Goal: Task Accomplishment & Management: Manage account settings

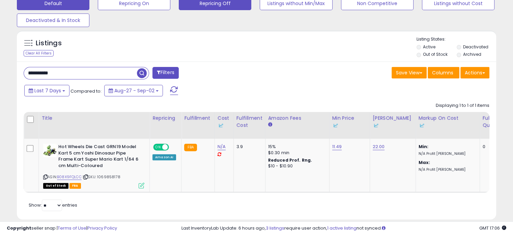
scroll to position [138, 277]
click at [228, 4] on button "Repricing Off" at bounding box center [215, 3] width 73 height 13
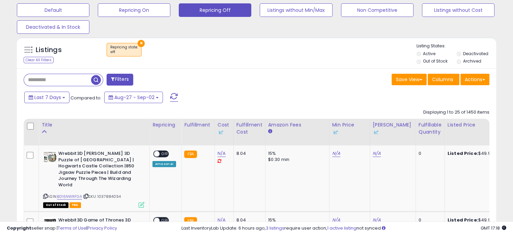
scroll to position [210, 0]
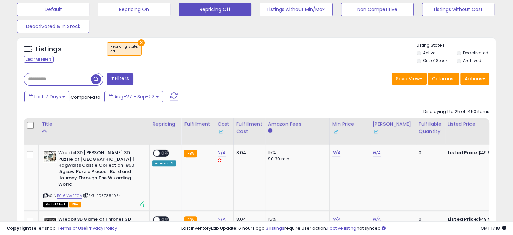
click at [431, 53] on label "Active" at bounding box center [429, 53] width 12 height 6
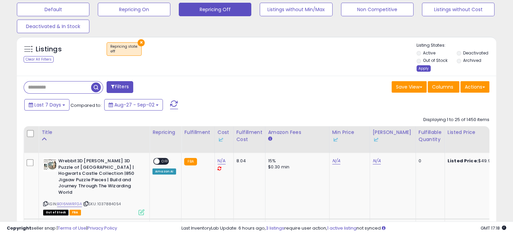
click at [424, 67] on div "Apply" at bounding box center [424, 68] width 14 height 6
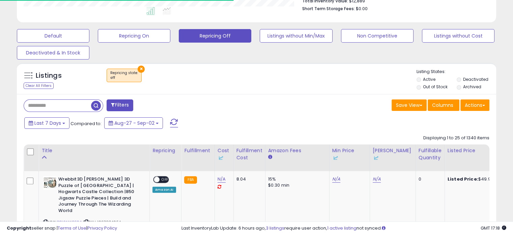
scroll to position [337324, 337184]
click at [429, 86] on label "Out of Stock" at bounding box center [435, 87] width 25 height 6
click at [429, 77] on label "Active" at bounding box center [429, 79] width 12 height 6
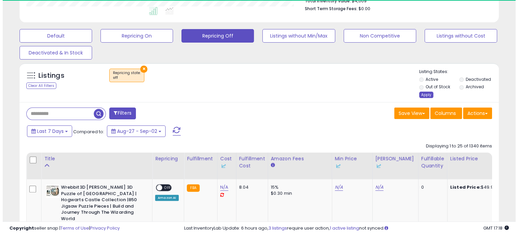
scroll to position [138, 277]
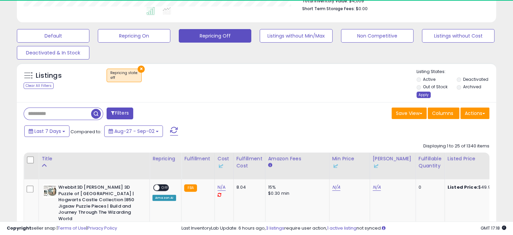
click at [428, 93] on div "Apply" at bounding box center [424, 94] width 14 height 6
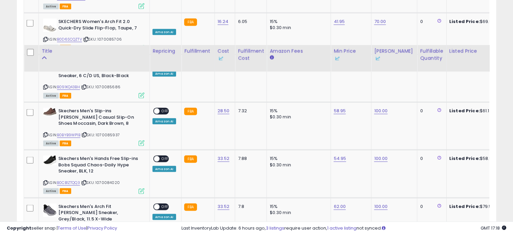
scroll to position [1320, 0]
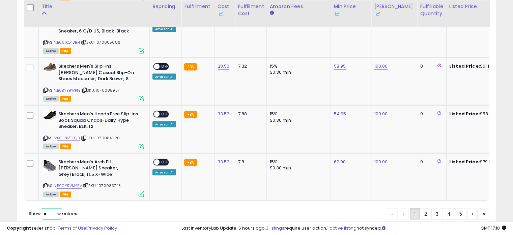
click at [53, 208] on select "** **" at bounding box center [52, 213] width 20 height 11
select select "**"
click at [43, 208] on select "** **" at bounding box center [52, 213] width 20 height 11
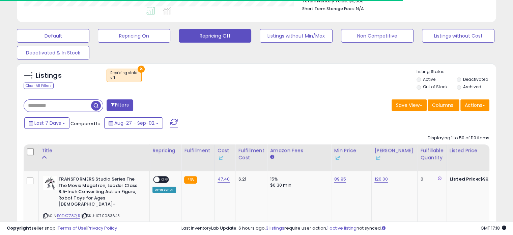
scroll to position [337324, 337184]
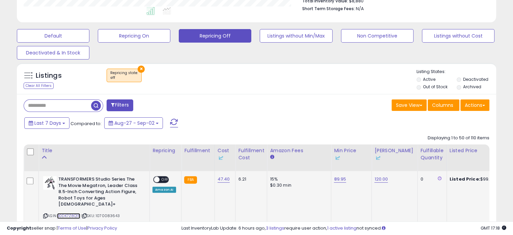
click at [68, 213] on link "B0DK7Z8Q1R" at bounding box center [68, 216] width 23 height 6
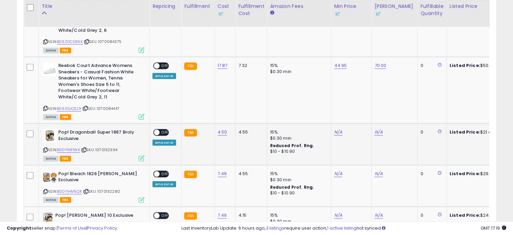
scroll to position [0, 0]
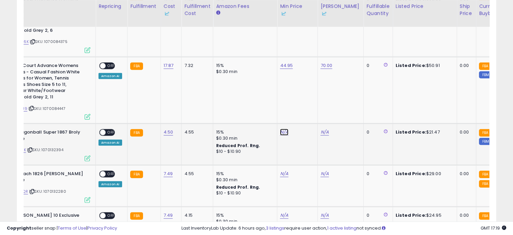
click at [280, 129] on link "N/A" at bounding box center [284, 132] width 8 height 7
type input "**"
click button "submit" at bounding box center [299, 78] width 11 height 10
click at [321, 129] on link "N/A" at bounding box center [325, 132] width 8 height 7
type input "*"
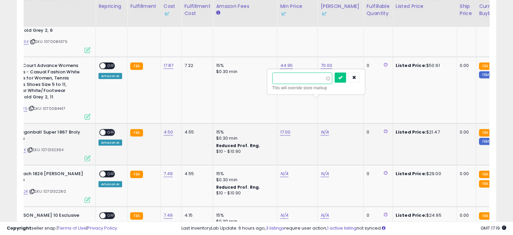
click button "submit" at bounding box center [340, 78] width 11 height 10
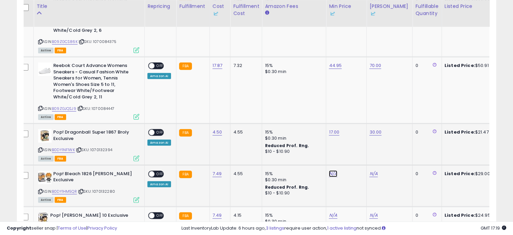
click at [329, 170] on link "N/A" at bounding box center [333, 173] width 8 height 7
type input "**"
click button "submit" at bounding box center [348, 119] width 11 height 10
click at [375, 170] on div "N/A" at bounding box center [389, 173] width 38 height 6
click at [372, 170] on link "N/A" at bounding box center [374, 173] width 8 height 7
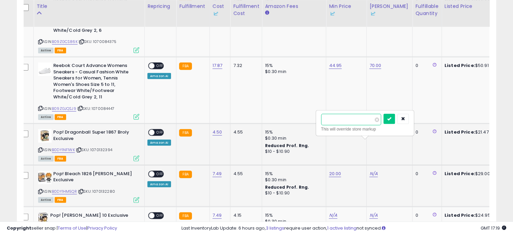
type input "**"
click button "submit" at bounding box center [389, 119] width 11 height 10
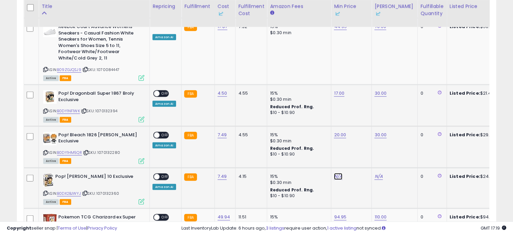
click at [339, 173] on link "N/A" at bounding box center [338, 176] width 8 height 7
click button "submit" at bounding box center [353, 121] width 11 height 10
click at [375, 173] on link "N/A" at bounding box center [379, 176] width 8 height 7
type input "*"
click button "submit" at bounding box center [394, 121] width 11 height 10
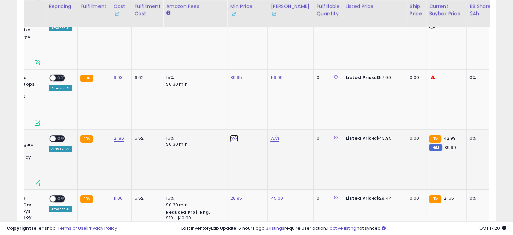
click at [231, 135] on link "N/A" at bounding box center [234, 138] width 8 height 7
type input "**"
click button "submit" at bounding box center [249, 68] width 11 height 10
click at [271, 135] on link "N/A" at bounding box center [275, 138] width 8 height 7
click button "submit" at bounding box center [290, 68] width 11 height 10
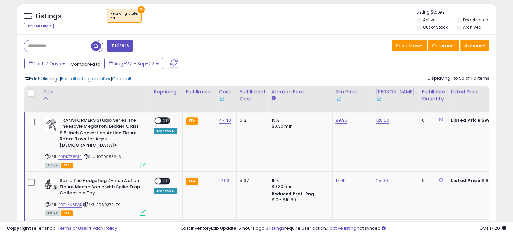
click at [35, 76] on span "Edit 50 listings" at bounding box center [45, 78] width 30 height 7
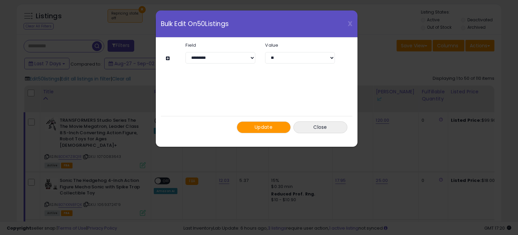
click at [255, 124] on span "Update" at bounding box center [264, 127] width 18 height 7
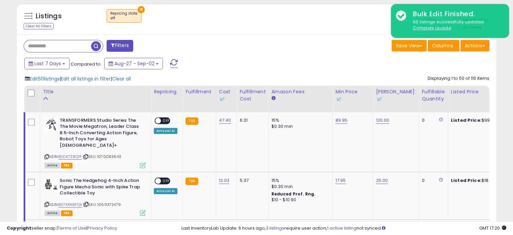
click at [98, 47] on span "button" at bounding box center [96, 46] width 10 height 10
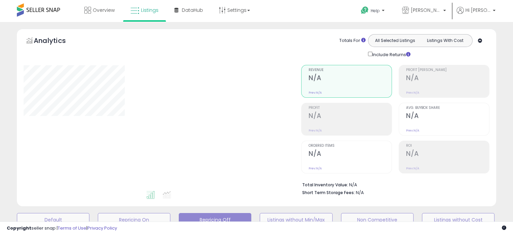
scroll to position [184, 0]
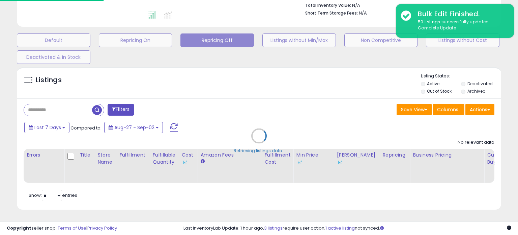
click at [423, 89] on div "Retrieving listings data.." at bounding box center [259, 141] width 495 height 154
select select "**"
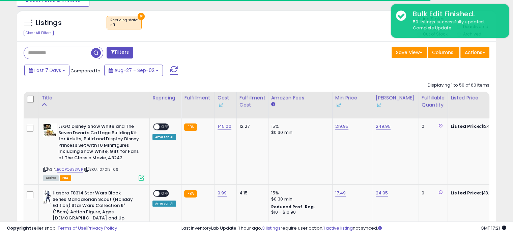
scroll to position [238, 0]
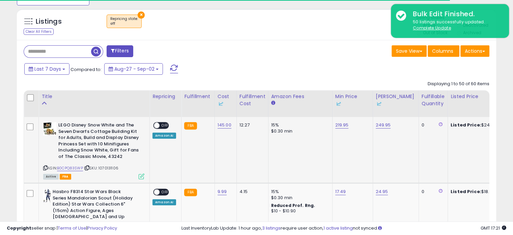
click at [164, 125] on span "OFF" at bounding box center [165, 125] width 11 height 6
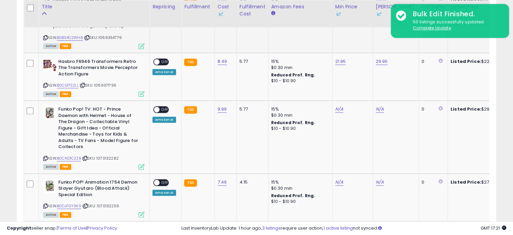
scroll to position [423, 0]
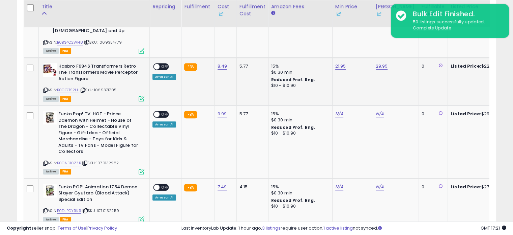
click at [162, 66] on span "OFF" at bounding box center [165, 66] width 11 height 6
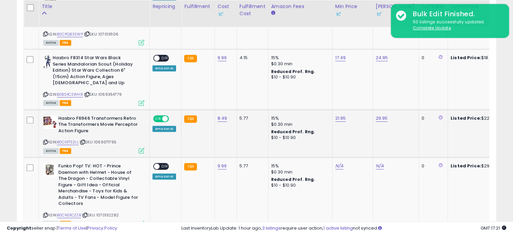
scroll to position [371, 0]
click at [161, 59] on span "OFF" at bounding box center [165, 58] width 11 height 6
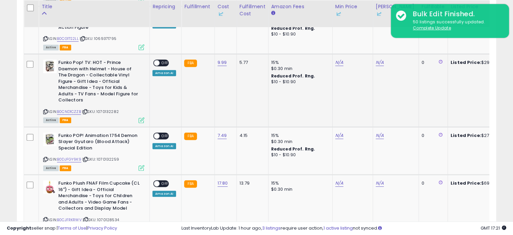
scroll to position [0, 0]
click at [73, 112] on link "B0CND1CZZB" at bounding box center [69, 112] width 24 height 6
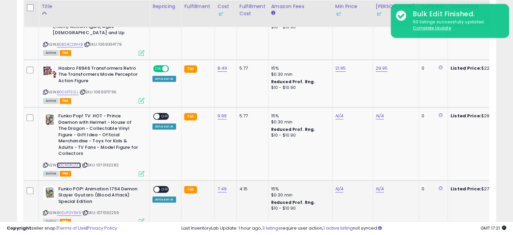
scroll to position [421, 0]
click at [335, 114] on link "N/A" at bounding box center [339, 115] width 8 height 7
type input "**"
click button "submit" at bounding box center [355, 92] width 11 height 10
click at [376, 116] on link "N/A" at bounding box center [380, 115] width 8 height 7
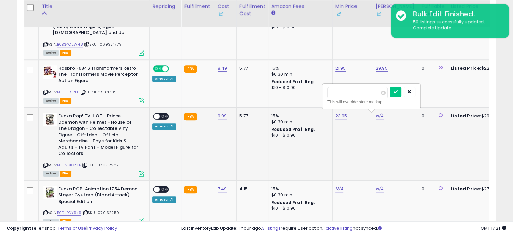
type input "*****"
click button "submit" at bounding box center [395, 92] width 11 height 10
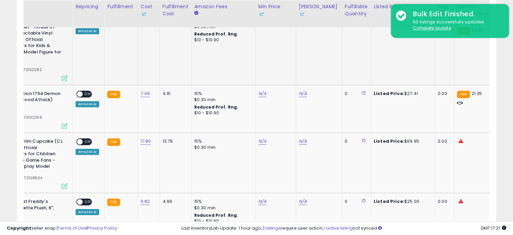
scroll to position [0, 58]
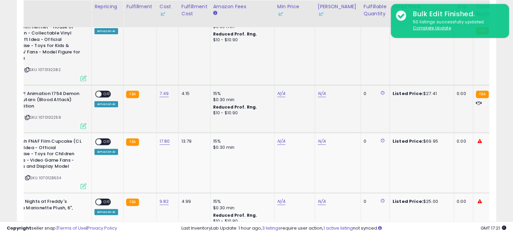
click at [279, 97] on td "N/A" at bounding box center [294, 109] width 40 height 48
click at [278, 93] on link "N/A" at bounding box center [281, 93] width 8 height 7
type input "**"
click button "submit" at bounding box center [297, 69] width 11 height 10
click at [320, 93] on link "N/A" at bounding box center [322, 93] width 8 height 7
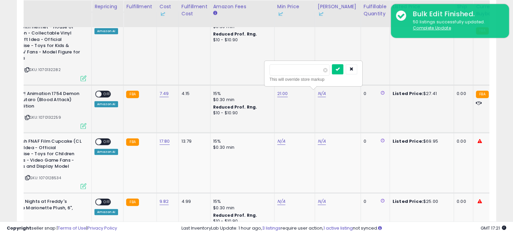
type input "*"
click button "submit" at bounding box center [337, 69] width 11 height 10
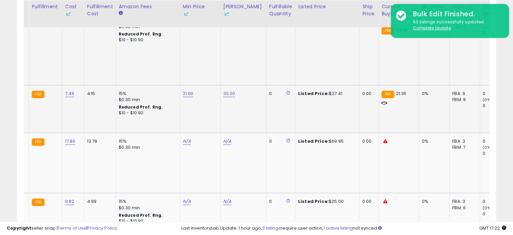
scroll to position [0, 0]
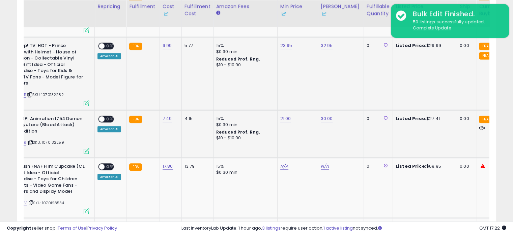
click at [111, 116] on span "OFF" at bounding box center [110, 119] width 11 height 6
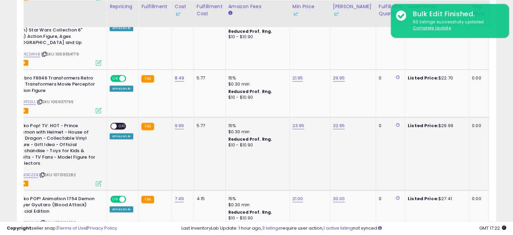
click at [117, 123] on span "OFF" at bounding box center [122, 126] width 11 height 6
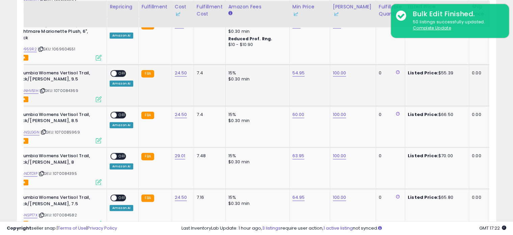
click at [124, 72] on span "OFF" at bounding box center [122, 73] width 11 height 6
click at [116, 114] on span at bounding box center [114, 115] width 6 height 6
click at [122, 154] on span "OFF" at bounding box center [122, 156] width 11 height 6
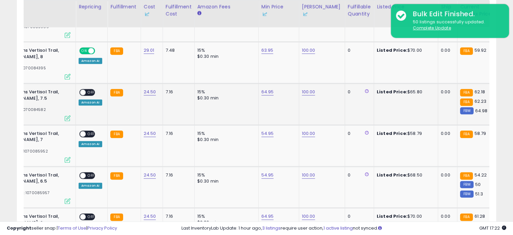
click at [87, 91] on span "OFF" at bounding box center [91, 92] width 11 height 6
click at [89, 131] on span "OFF" at bounding box center [91, 134] width 11 height 6
click at [86, 172] on span "OFF" at bounding box center [91, 175] width 11 height 6
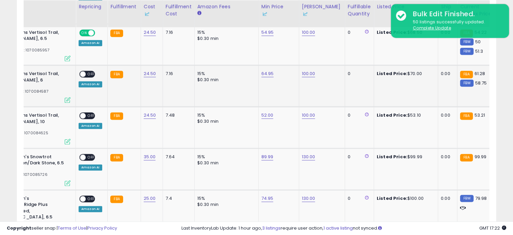
click at [86, 74] on div "ON OFF" at bounding box center [87, 74] width 16 height 7
click at [88, 71] on div "ON OFF" at bounding box center [80, 74] width 16 height 6
click at [89, 71] on span "OFF" at bounding box center [91, 74] width 11 height 6
click at [89, 113] on span "OFF" at bounding box center [91, 116] width 11 height 6
click at [90, 154] on span "OFF" at bounding box center [91, 157] width 11 height 6
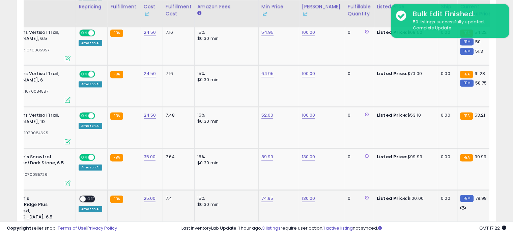
click at [88, 195] on span "OFF" at bounding box center [91, 198] width 11 height 6
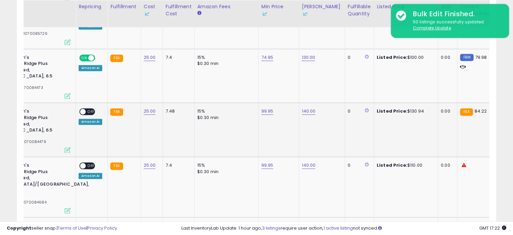
click at [90, 109] on span "OFF" at bounding box center [91, 112] width 11 height 6
click at [89, 163] on span "OFF" at bounding box center [91, 166] width 11 height 6
click at [90, 223] on span "OFF" at bounding box center [91, 226] width 11 height 6
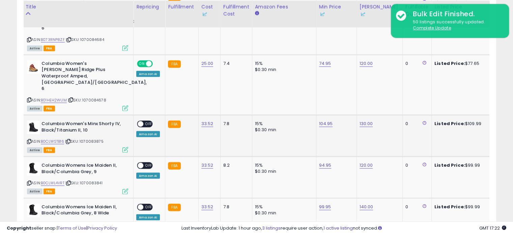
click at [143, 121] on div "ON OFF" at bounding box center [138, 124] width 16 height 6
click at [144, 121] on div "ON OFF" at bounding box center [138, 124] width 16 height 6
click at [145, 121] on span "OFF" at bounding box center [148, 124] width 11 height 6
click at [144, 162] on span "OFF" at bounding box center [148, 165] width 11 height 6
click at [149, 203] on span "OFF" at bounding box center [148, 206] width 11 height 6
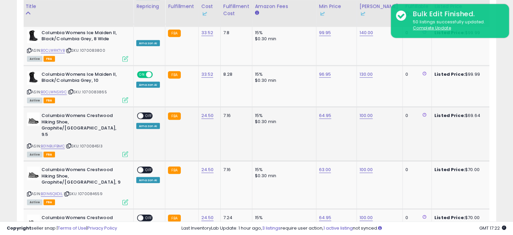
click at [148, 113] on span "OFF" at bounding box center [148, 116] width 11 height 6
click at [145, 167] on span "OFF" at bounding box center [148, 170] width 11 height 6
click at [146, 215] on span "OFF" at bounding box center [148, 218] width 11 height 6
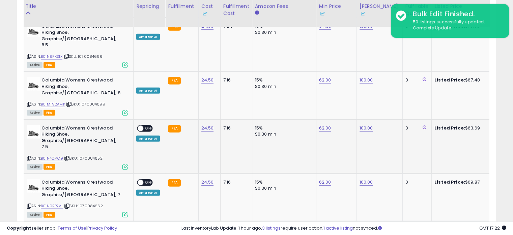
click at [145, 125] on span "OFF" at bounding box center [148, 128] width 11 height 6
click at [145, 179] on div "ON OFF" at bounding box center [145, 182] width 16 height 7
click at [145, 179] on span "OFF" at bounding box center [148, 182] width 11 height 6
click at [145, 227] on span "OFF" at bounding box center [148, 230] width 11 height 6
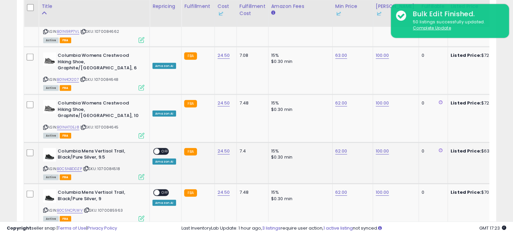
click at [166, 148] on span "OFF" at bounding box center [165, 151] width 11 height 6
click at [159, 190] on span at bounding box center [157, 193] width 6 height 6
click at [161, 231] on span "OFF" at bounding box center [165, 234] width 11 height 6
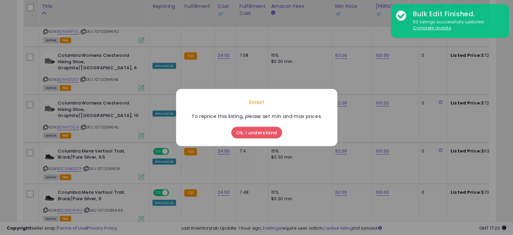
click at [247, 132] on button "Ok, I understand" at bounding box center [256, 132] width 51 height 11
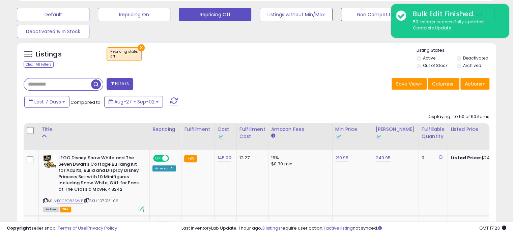
scroll to position [205, 0]
click at [99, 81] on span "button" at bounding box center [96, 84] width 10 height 10
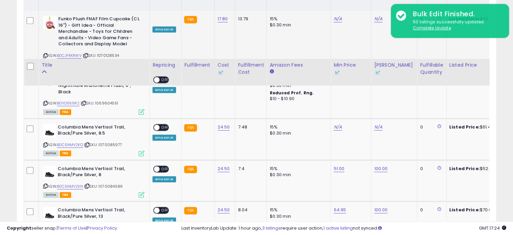
scroll to position [415, 0]
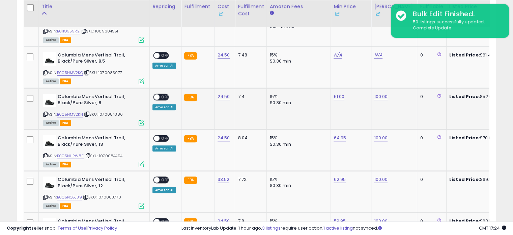
click at [160, 95] on span "OFF" at bounding box center [165, 97] width 11 height 6
click at [160, 136] on span "OFF" at bounding box center [165, 138] width 11 height 6
click at [164, 179] on span "OFF" at bounding box center [165, 180] width 11 height 6
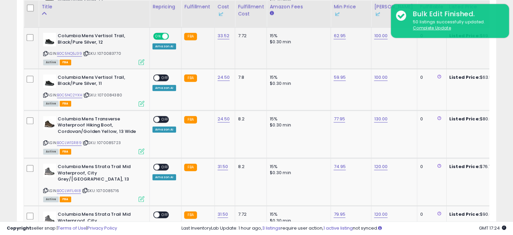
scroll to position [579, 0]
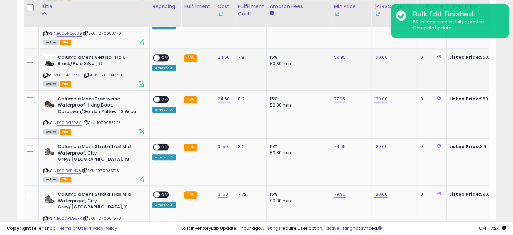
click at [161, 55] on span "OFF" at bounding box center [165, 58] width 11 height 6
click at [163, 98] on span "OFF" at bounding box center [165, 99] width 11 height 6
click at [164, 145] on span "OFF" at bounding box center [165, 147] width 11 height 6
click at [160, 192] on span "OFF" at bounding box center [165, 195] width 11 height 6
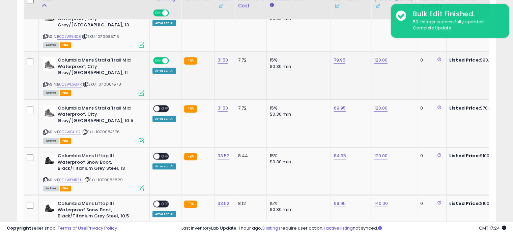
scroll to position [716, 0]
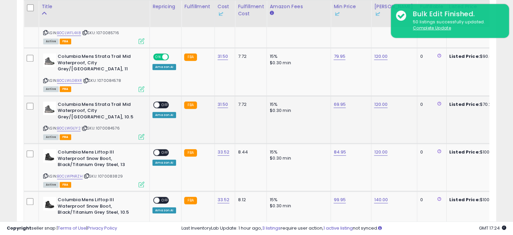
click at [161, 102] on span "OFF" at bounding box center [165, 105] width 11 height 6
click at [162, 149] on span "OFF" at bounding box center [165, 152] width 11 height 6
click at [163, 197] on span "OFF" at bounding box center [165, 200] width 11 height 6
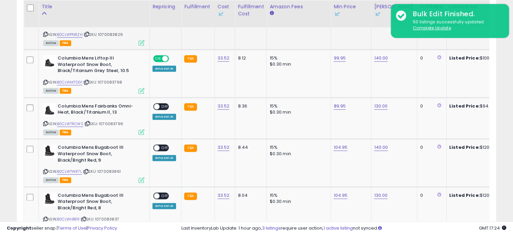
scroll to position [859, 0]
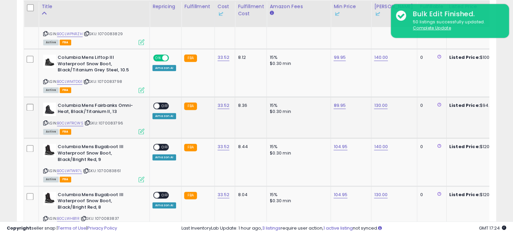
click at [161, 103] on span "OFF" at bounding box center [165, 106] width 11 height 6
click at [163, 144] on span "OFF" at bounding box center [165, 147] width 11 height 6
click at [161, 192] on span "OFF" at bounding box center [165, 195] width 11 height 6
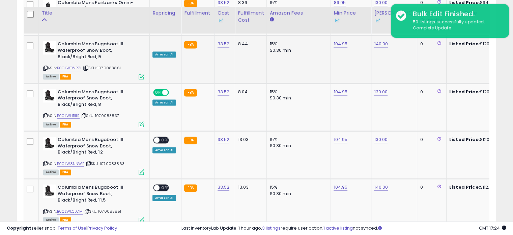
scroll to position [968, 0]
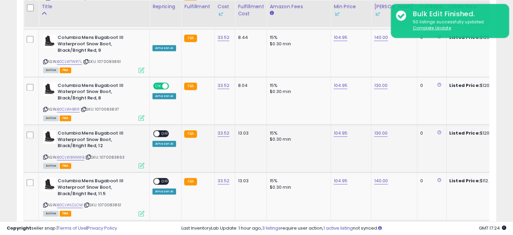
click at [165, 131] on span "OFF" at bounding box center [165, 134] width 11 height 6
click at [165, 178] on span "OFF" at bounding box center [165, 181] width 11 height 6
click at [163, 226] on span "OFF" at bounding box center [165, 229] width 11 height 6
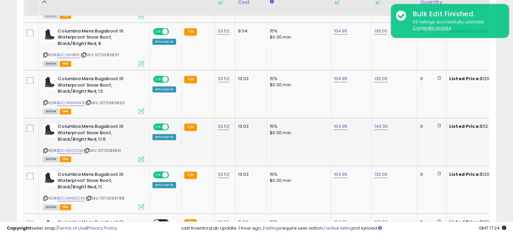
scroll to position [1097, 0]
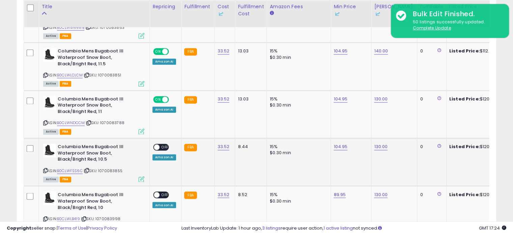
click at [163, 144] on span "OFF" at bounding box center [165, 147] width 11 height 6
click at [163, 192] on span "OFF" at bounding box center [165, 195] width 11 height 6
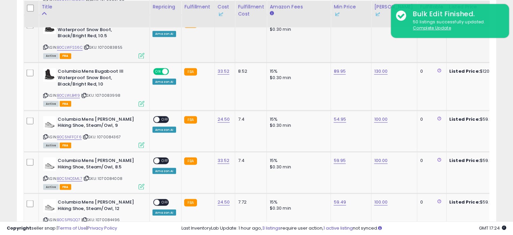
scroll to position [1221, 0]
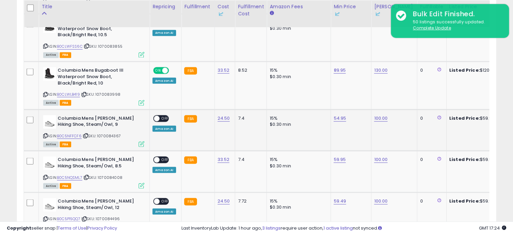
click at [162, 115] on span "OFF" at bounding box center [165, 118] width 11 height 6
click at [162, 157] on span "OFF" at bounding box center [165, 160] width 11 height 6
click at [163, 198] on span "OFF" at bounding box center [165, 201] width 11 height 6
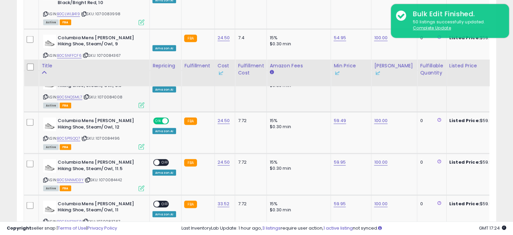
scroll to position [1371, 0]
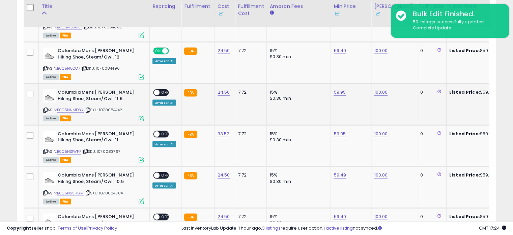
click at [161, 90] on span "OFF" at bounding box center [165, 93] width 11 height 6
click at [163, 131] on span "OFF" at bounding box center [165, 134] width 11 height 6
click at [162, 172] on span "OFF" at bounding box center [165, 175] width 11 height 6
click at [161, 214] on span "OFF" at bounding box center [165, 217] width 11 height 6
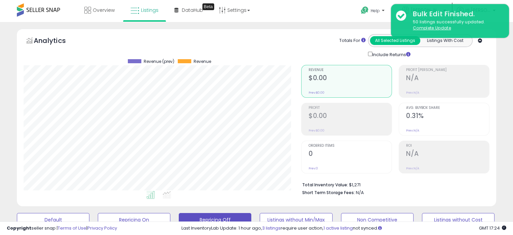
scroll to position [193, 0]
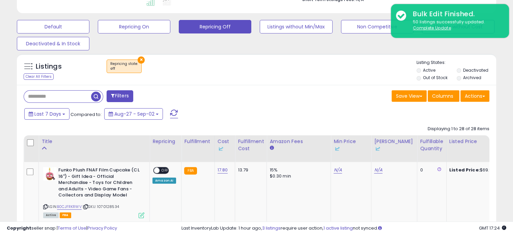
click at [96, 96] on span "button" at bounding box center [96, 96] width 10 height 10
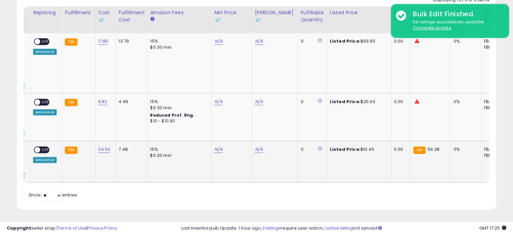
scroll to position [0, 119]
click at [215, 146] on link "N/A" at bounding box center [219, 149] width 8 height 7
type input "*****"
click button "submit" at bounding box center [234, 125] width 11 height 10
click at [260, 146] on link "N/A" at bounding box center [259, 149] width 8 height 7
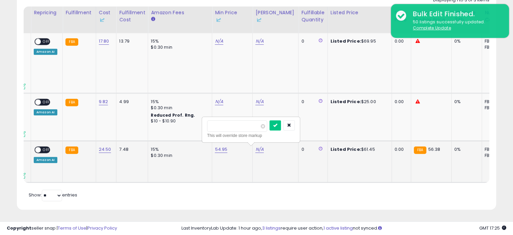
type input "***"
click button "submit" at bounding box center [275, 125] width 11 height 10
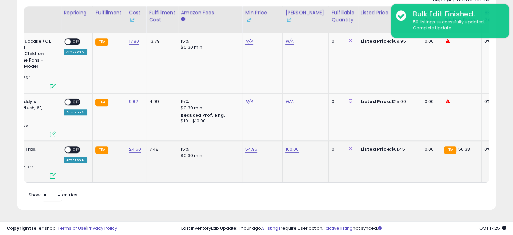
click at [76, 147] on span "OFF" at bounding box center [76, 150] width 11 height 6
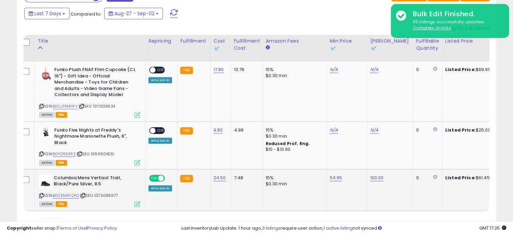
scroll to position [0, 0]
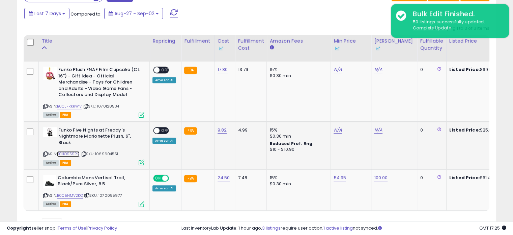
click at [76, 154] on link "B01IO959R2" at bounding box center [68, 154] width 23 height 6
click at [337, 129] on link "N/A" at bounding box center [338, 130] width 8 height 7
type input "*****"
click button "submit" at bounding box center [353, 106] width 11 height 10
click at [375, 130] on link "N/A" at bounding box center [378, 130] width 8 height 7
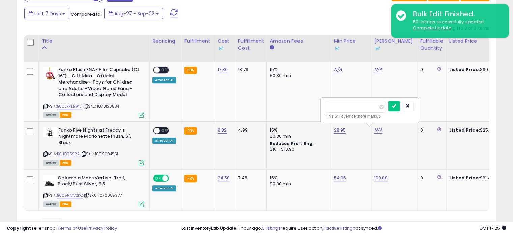
type input "*****"
click button "submit" at bounding box center [393, 106] width 11 height 10
click at [71, 106] on link "B0CJFRKRWV" at bounding box center [69, 106] width 25 height 6
click at [334, 71] on link "N/A" at bounding box center [338, 69] width 8 height 7
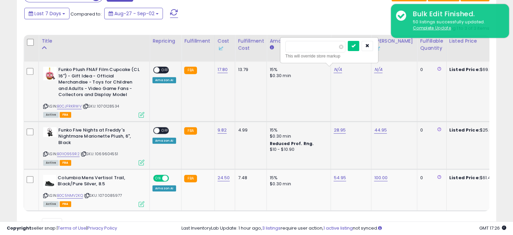
type input "*****"
click button "submit" at bounding box center [353, 46] width 11 height 10
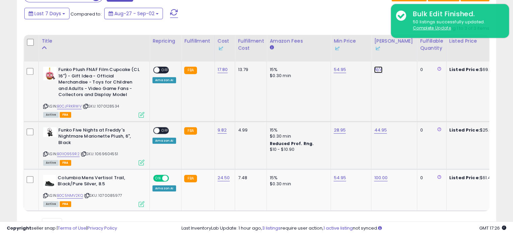
click at [374, 71] on link "N/A" at bounding box center [378, 69] width 8 height 7
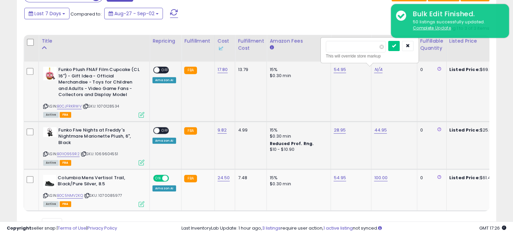
type input "**"
click button "submit" at bounding box center [393, 46] width 11 height 10
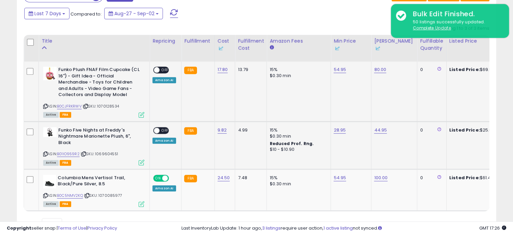
click at [164, 130] on span "OFF" at bounding box center [165, 130] width 11 height 6
click at [162, 69] on span "OFF" at bounding box center [165, 70] width 11 height 6
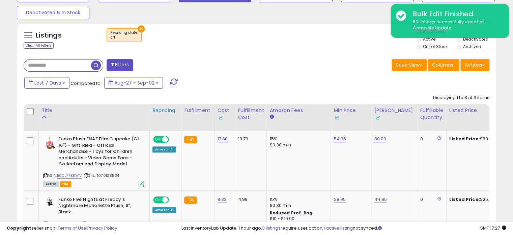
scroll to position [217, 0]
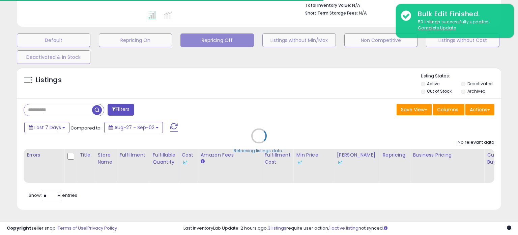
select select "**"
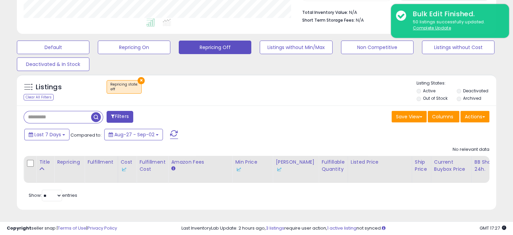
scroll to position [138, 277]
